Goal: Check status

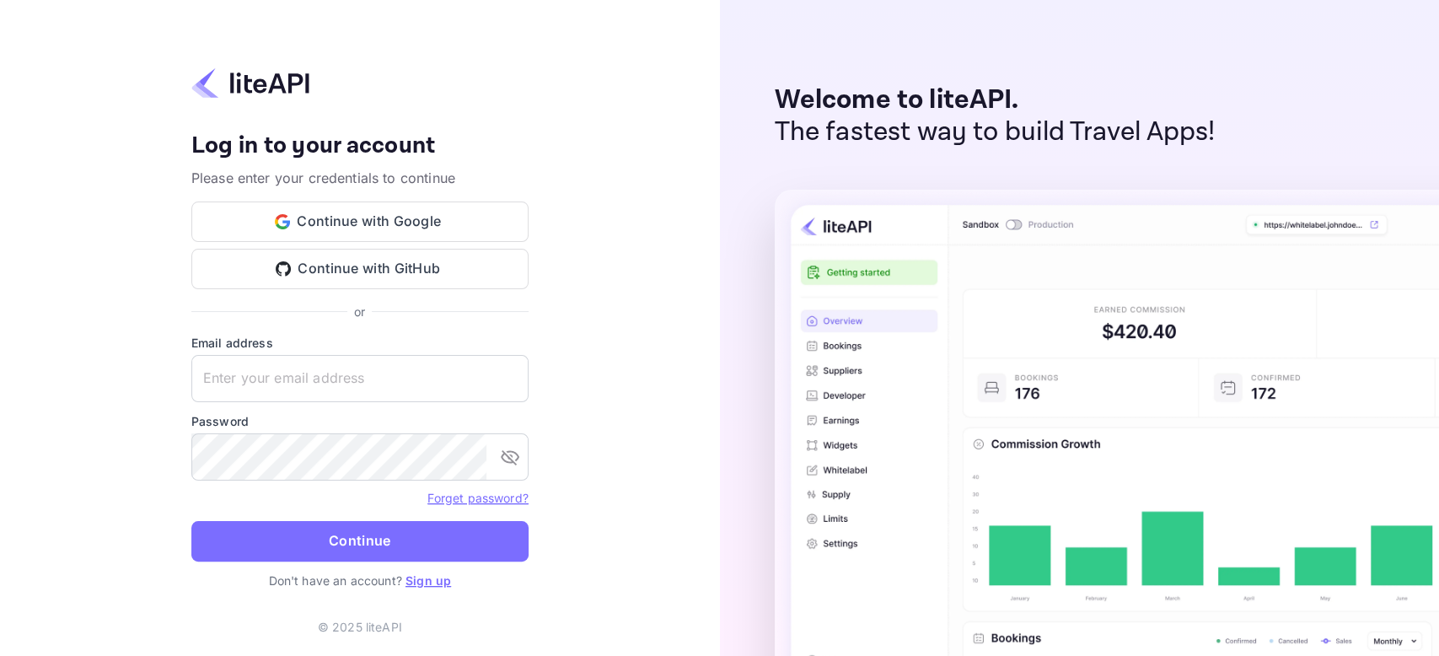
type input "[PERSON_NAME][EMAIL_ADDRESS][DOMAIN_NAME]"
click at [291, 552] on button "Continue" at bounding box center [359, 541] width 337 height 40
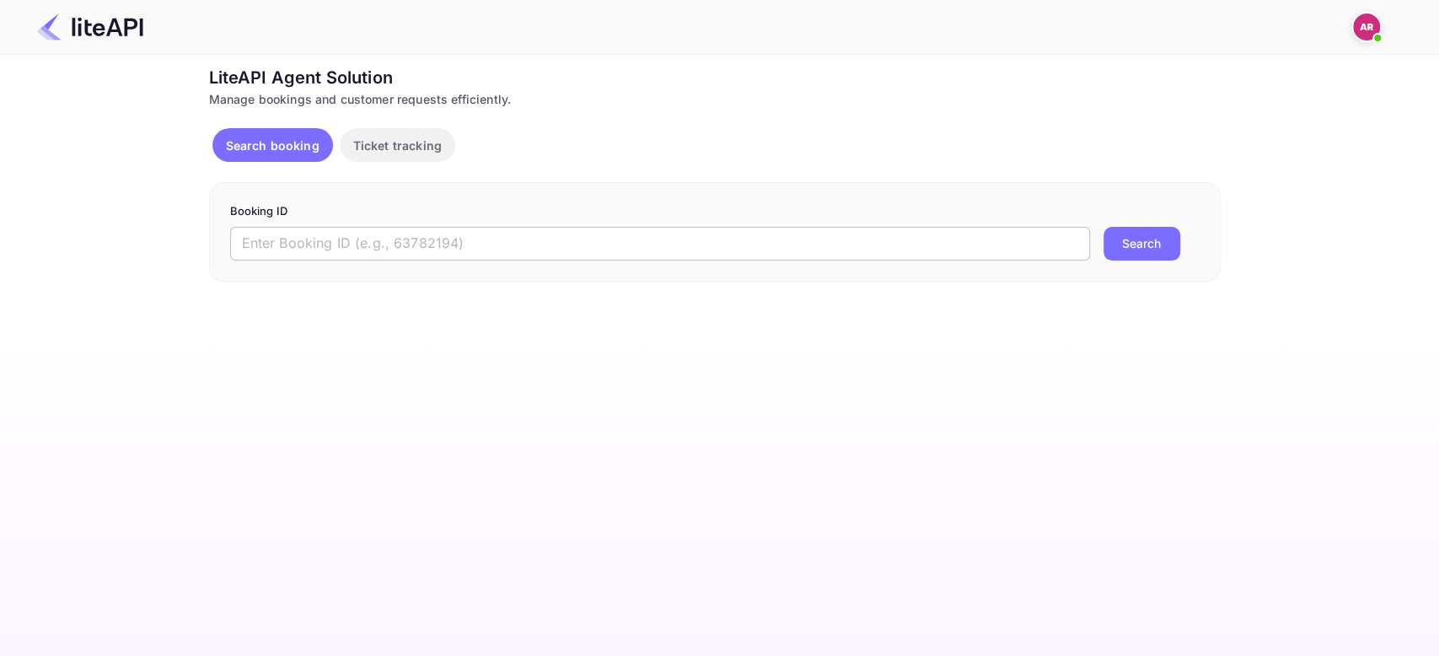
click at [325, 242] on input "text" at bounding box center [660, 244] width 860 height 34
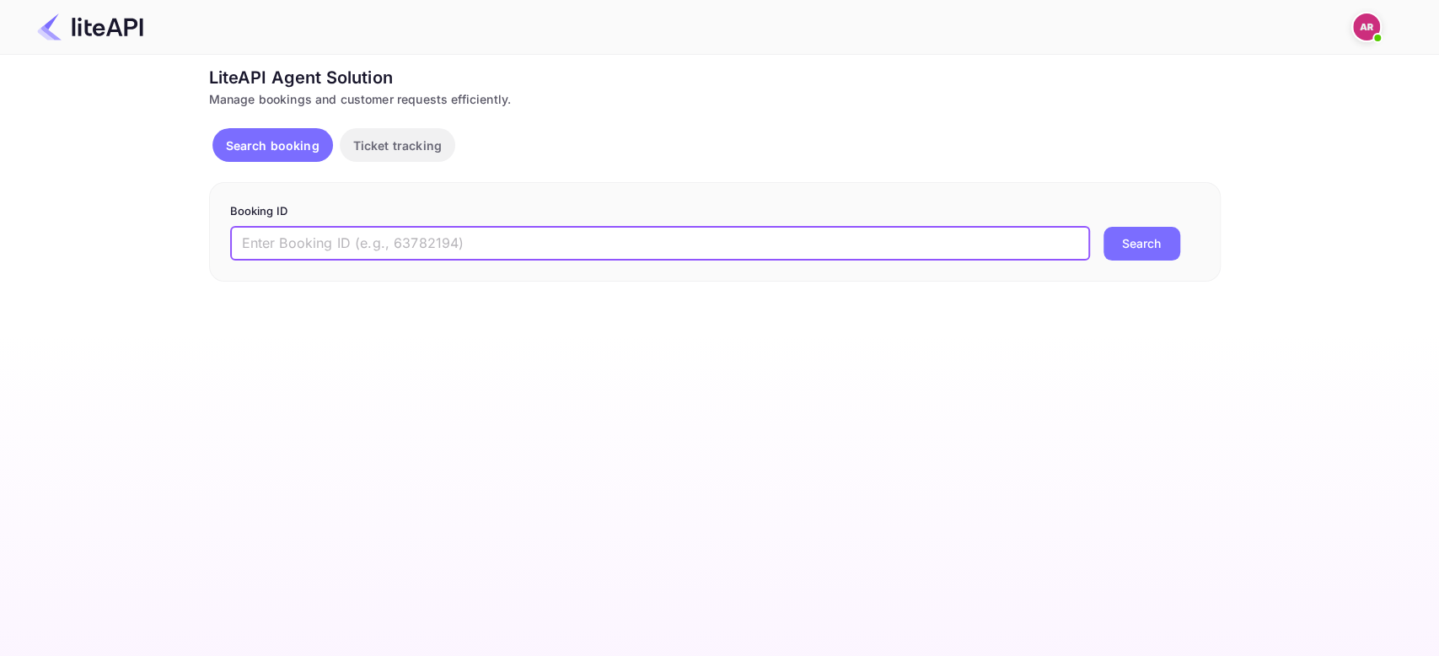
paste input "5sVAHlbiI"
type input "5sVAHlbiI"
click at [1179, 233] on div "Search" at bounding box center [1141, 244] width 77 height 34
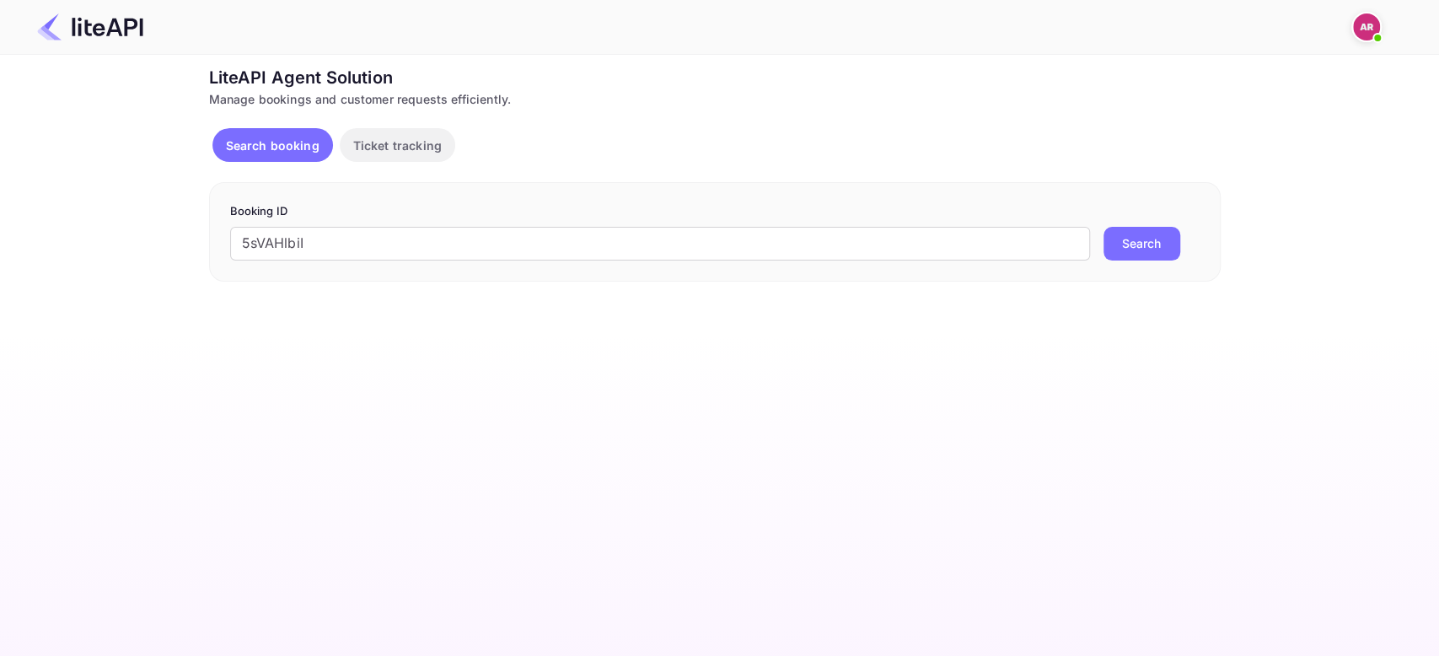
click at [1146, 237] on button "Search" at bounding box center [1141, 244] width 77 height 34
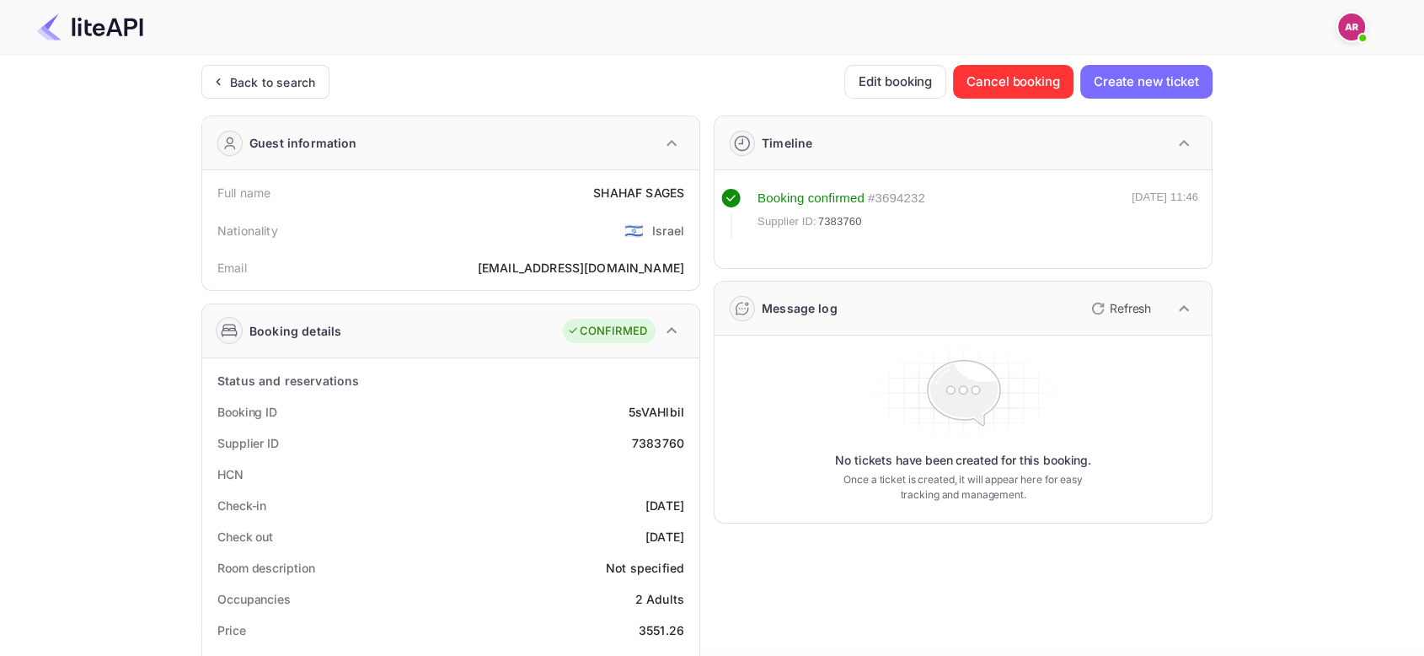
click at [661, 446] on div "7383760" at bounding box center [658, 443] width 52 height 18
copy div "7383760"
click at [250, 73] on div "Back to search" at bounding box center [272, 82] width 85 height 18
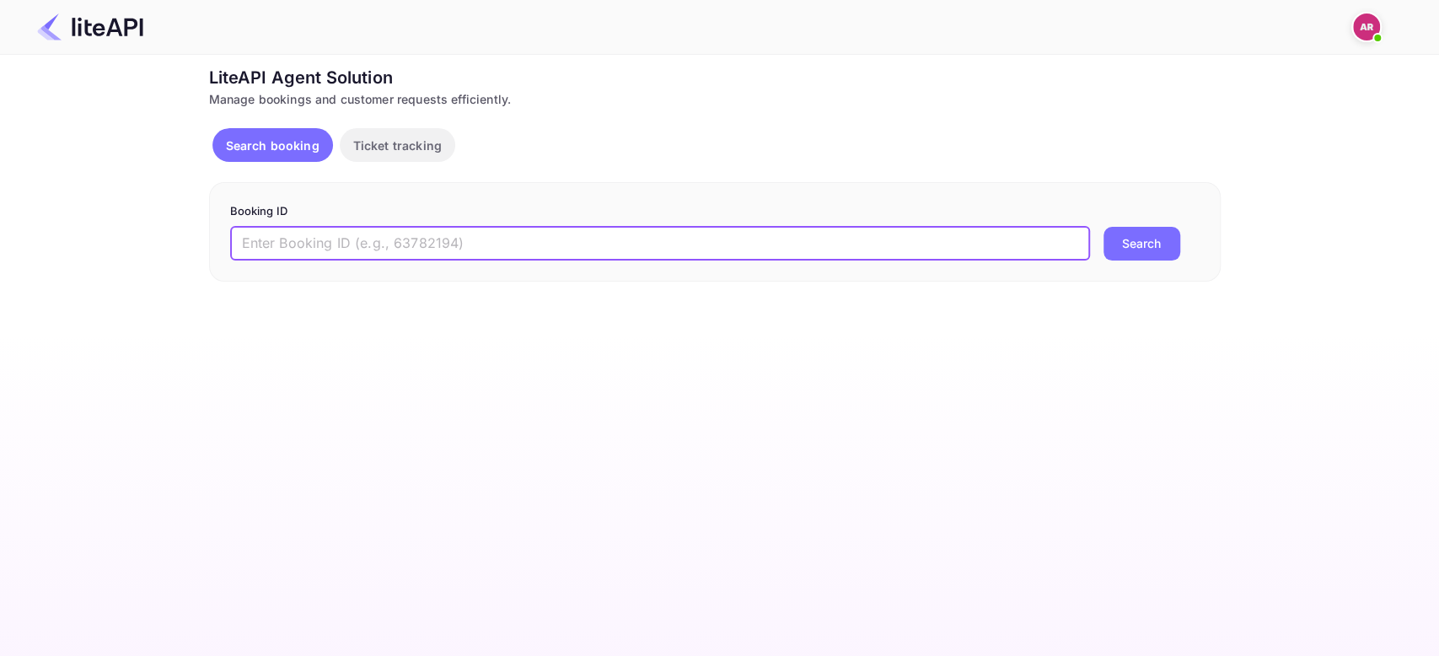
click at [326, 249] on input "text" at bounding box center [660, 244] width 860 height 34
type input "XdGXPXW4u"
click at [1103, 227] on button "Search" at bounding box center [1141, 244] width 77 height 34
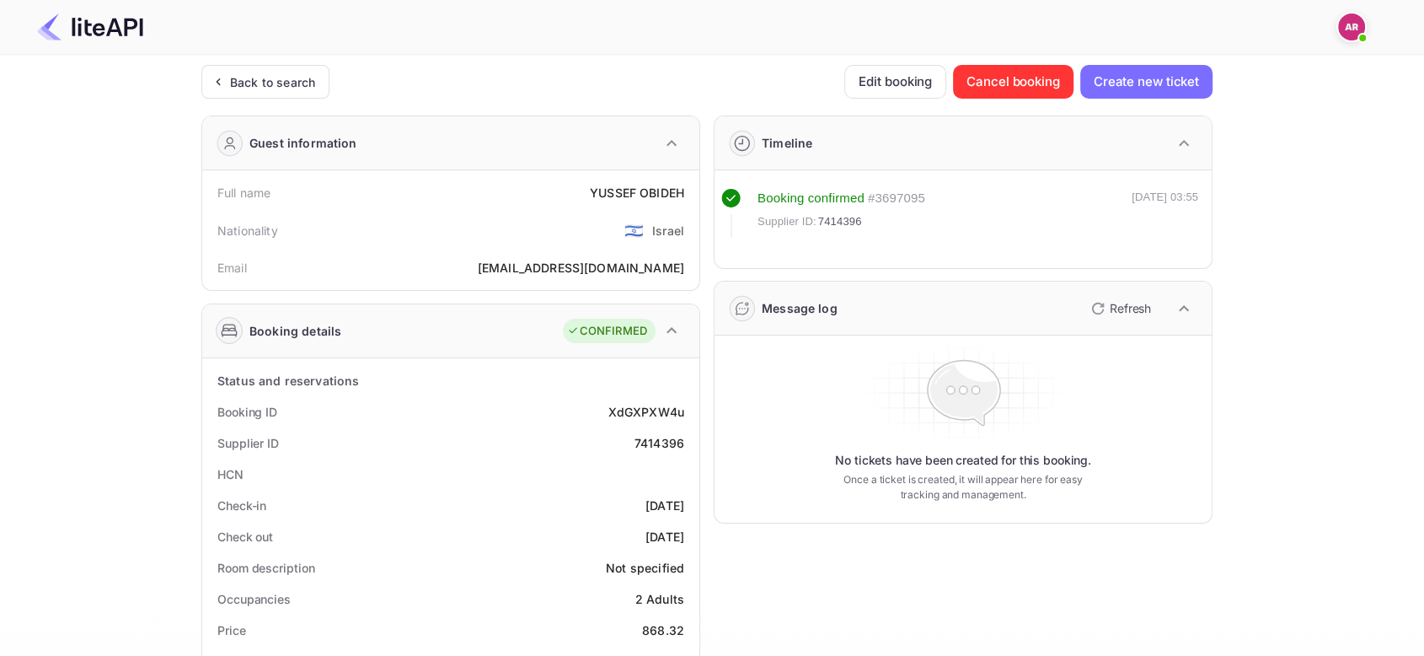
click at [647, 439] on div "7414396" at bounding box center [660, 443] width 50 height 18
click at [851, 387] on icon at bounding box center [964, 392] width 242 height 101
click at [1074, 0] on html "Now you can check your travel website directly from the link. Check your websit…" at bounding box center [712, 613] width 1424 height 1226
click at [661, 442] on div "7414396" at bounding box center [660, 443] width 50 height 18
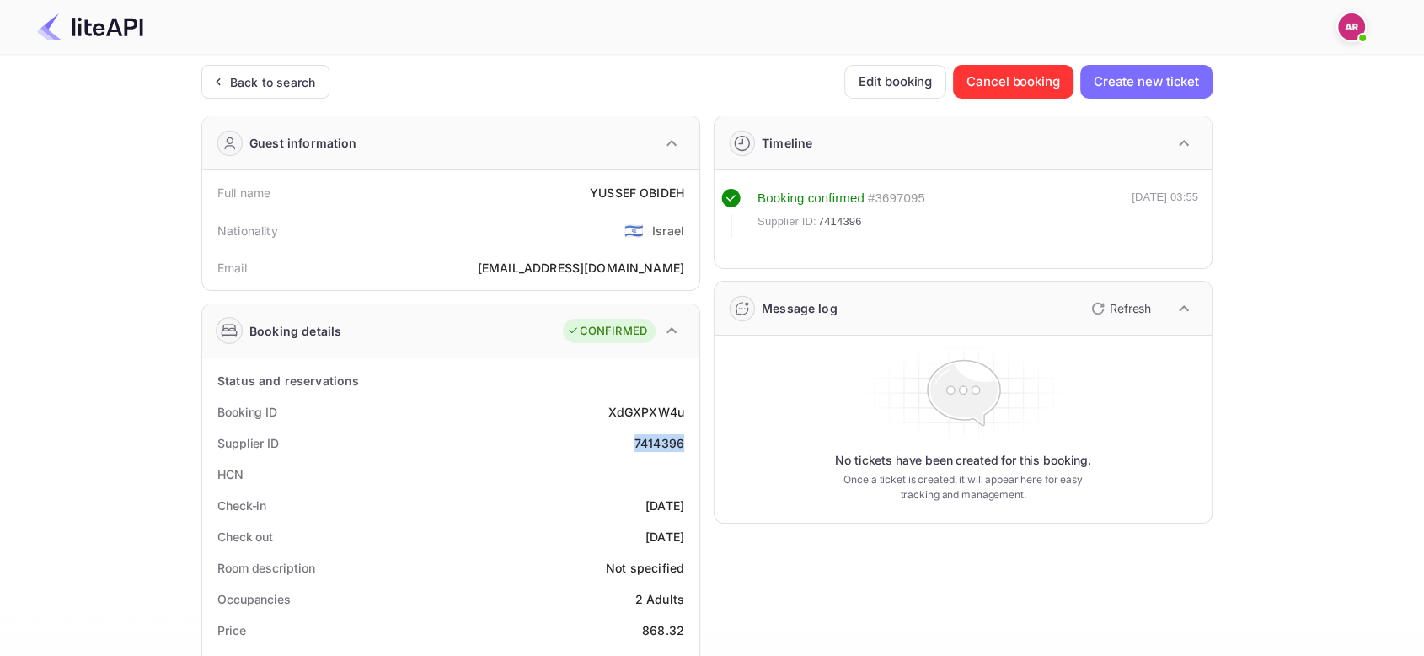
click at [661, 442] on div "7414396" at bounding box center [660, 443] width 50 height 18
copy div "7414396"
